Goal: Task Accomplishment & Management: Manage account settings

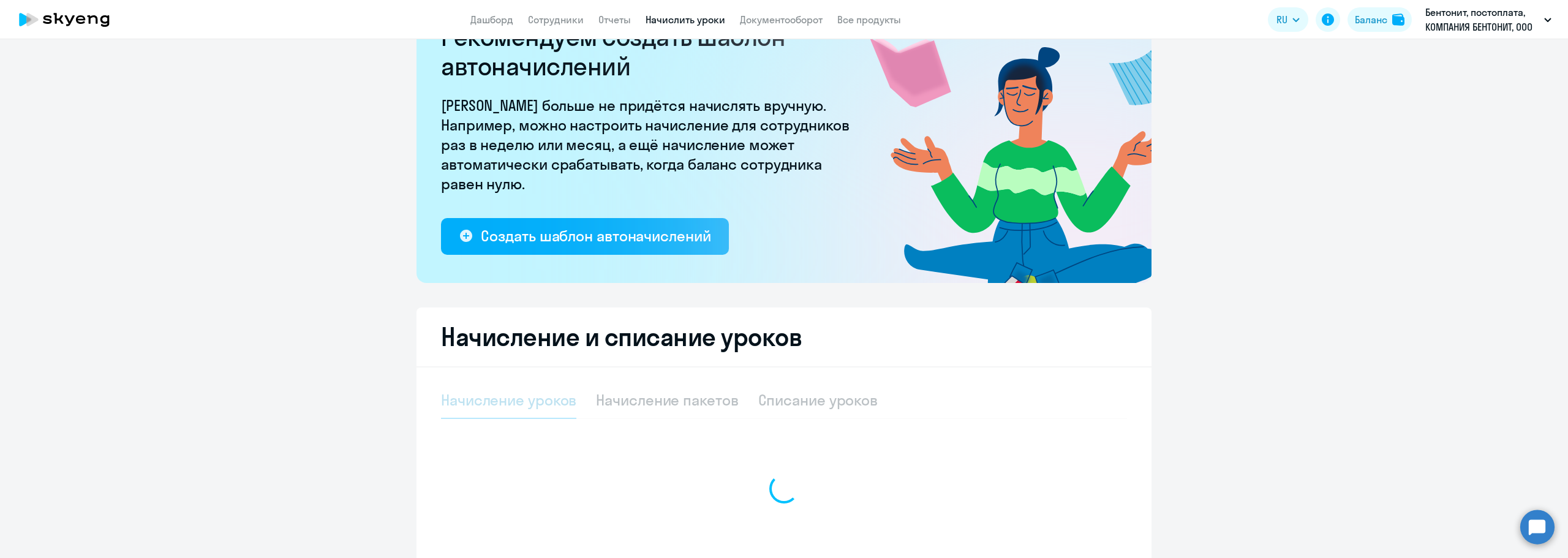
select select "10"
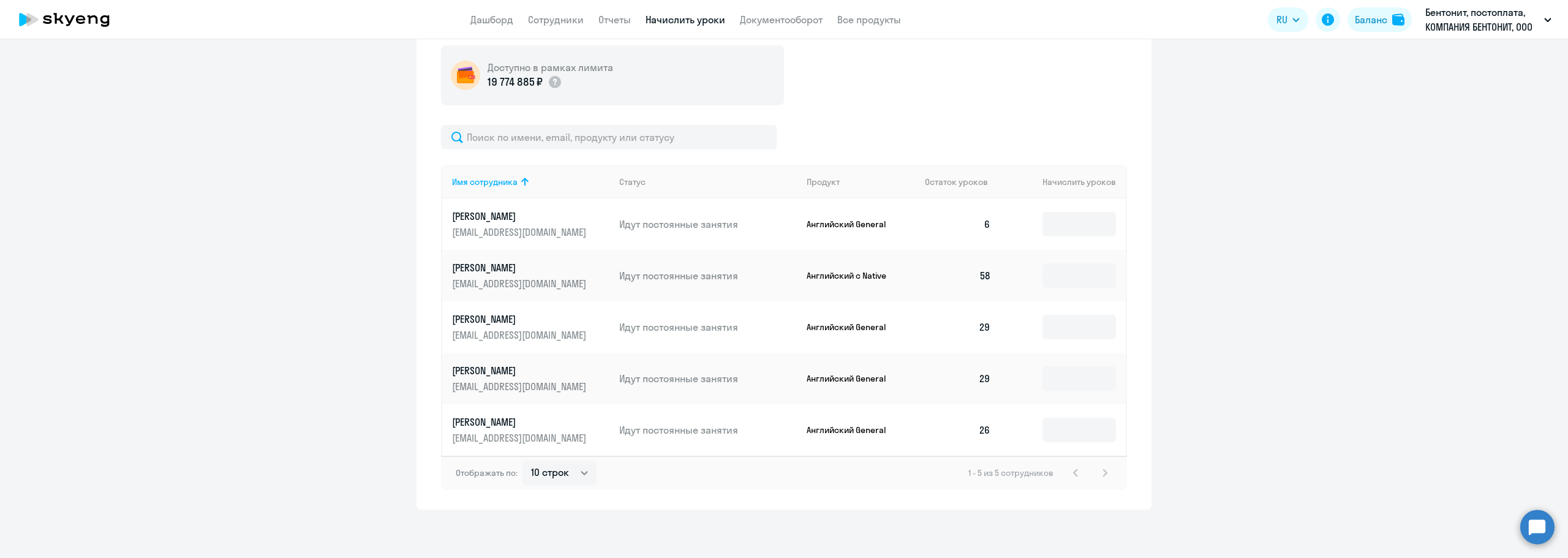
scroll to position [449, 0]
click at [1082, 223] on input at bounding box center [1079, 223] width 73 height 24
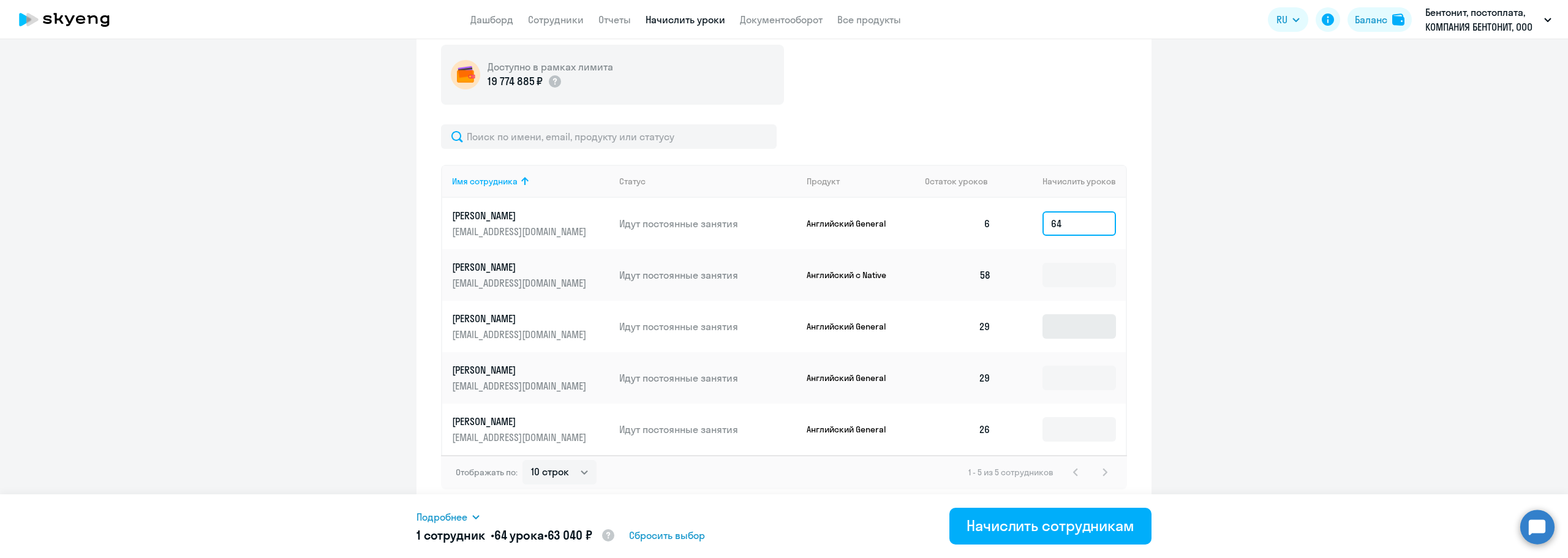
type input "64"
click at [1077, 328] on input at bounding box center [1079, 326] width 73 height 24
type input "30"
click at [1069, 384] on input at bounding box center [1079, 378] width 73 height 24
type input "30"
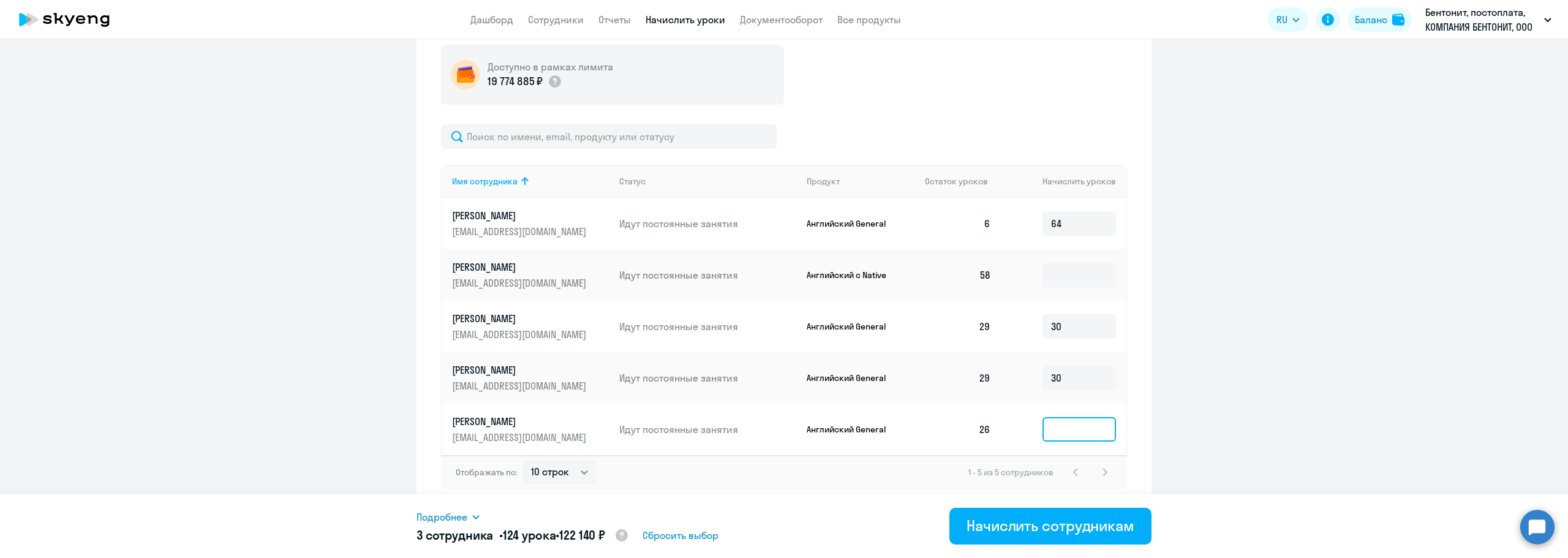
click at [1083, 422] on input at bounding box center [1079, 429] width 73 height 24
type input "30"
click at [1185, 434] on ng-component "Рекомендуем создать шаблон автоначислений Уроки больше не придётся начислять вр…" at bounding box center [784, 59] width 1568 height 900
click at [1077, 524] on div "Начислить сотрудникам" at bounding box center [1050, 525] width 168 height 19
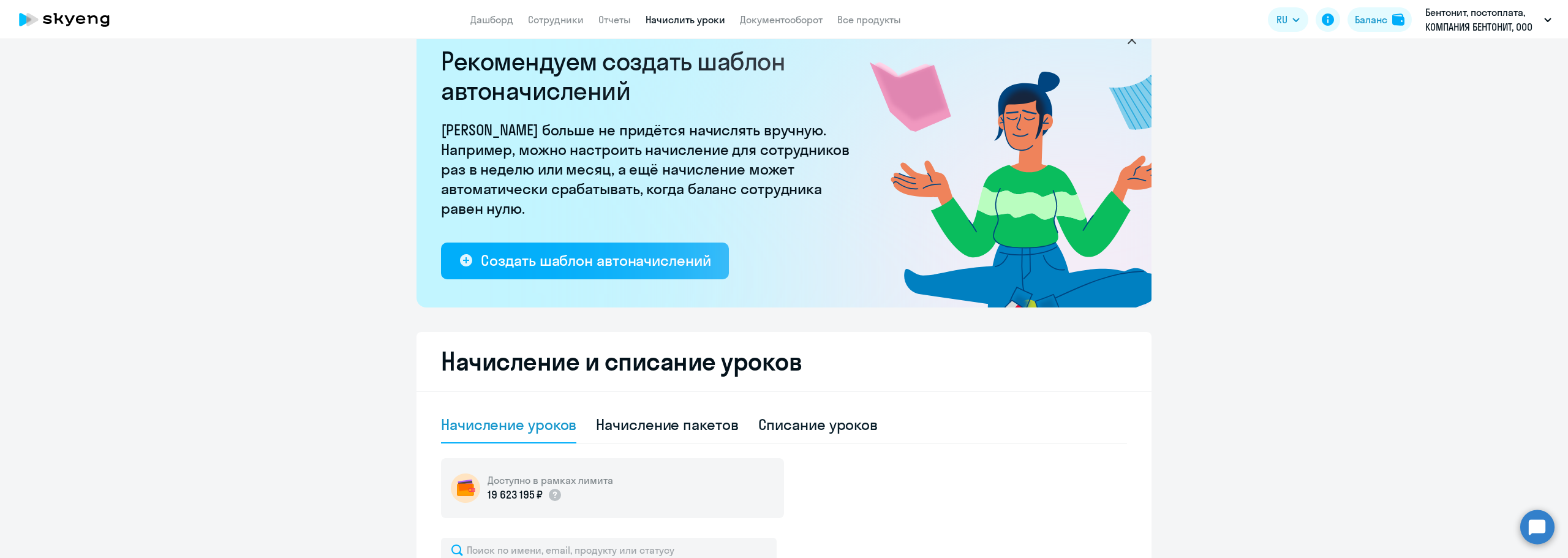
scroll to position [0, 0]
